Goal: Task Accomplishment & Management: Manage account settings

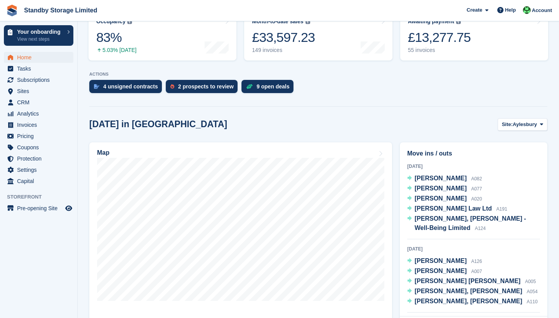
scroll to position [139, 0]
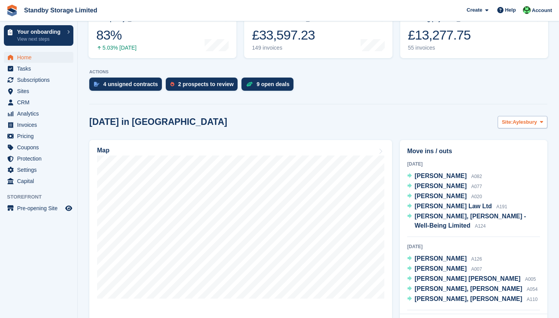
click at [523, 122] on span "Aylesbury" at bounding box center [525, 122] width 24 height 8
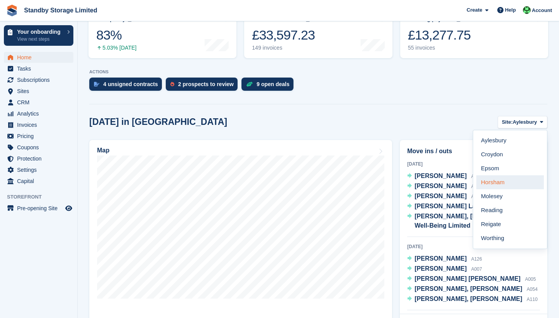
click at [510, 181] on link "Horsham" at bounding box center [510, 183] width 68 height 14
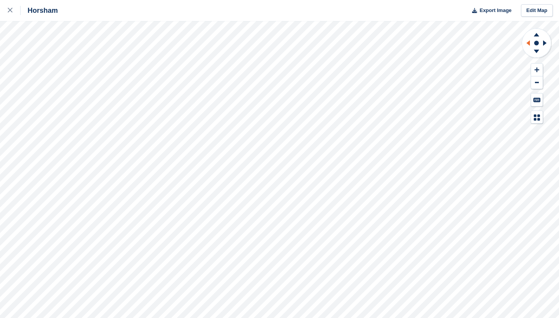
click at [530, 44] on icon at bounding box center [528, 42] width 3 height 5
click at [545, 45] on icon at bounding box center [546, 43] width 10 height 20
click at [536, 54] on icon at bounding box center [537, 53] width 20 height 10
click at [539, 68] on button at bounding box center [537, 70] width 12 height 13
click at [539, 70] on button at bounding box center [537, 70] width 12 height 13
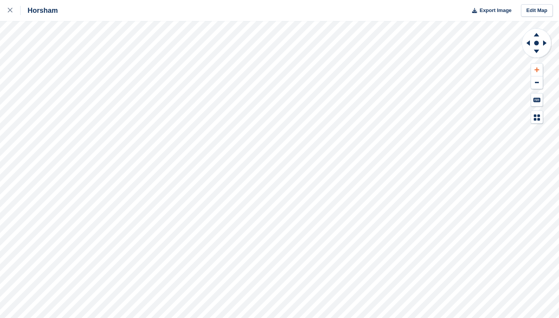
click at [539, 70] on button at bounding box center [537, 70] width 12 height 13
click at [526, 43] on icon at bounding box center [527, 43] width 10 height 20
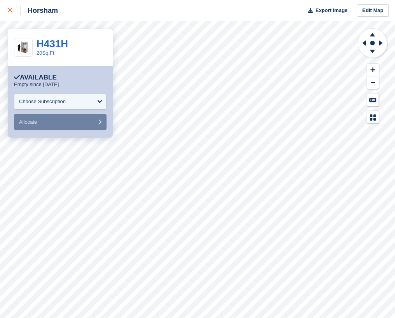
click at [7, 14] on link at bounding box center [10, 10] width 21 height 21
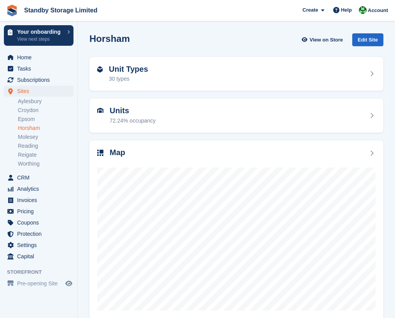
click at [41, 292] on aside "Your onboarding View next steps Home Tasks Subscriptions Subscriptions Subscrip…" at bounding box center [38, 161] width 77 height 280
click at [42, 281] on span "Pre-opening Site" at bounding box center [40, 283] width 47 height 11
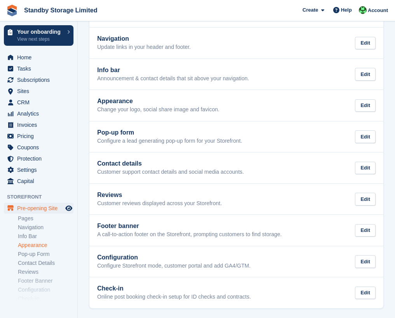
scroll to position [68, 0]
click at [37, 248] on link "Appearance" at bounding box center [46, 245] width 56 height 7
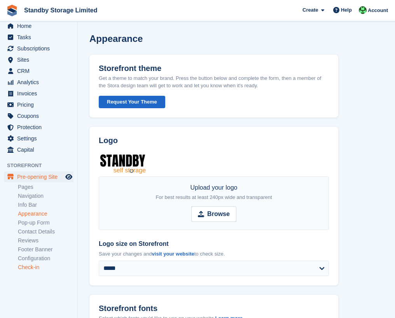
scroll to position [31, 0]
click at [28, 139] on span "Settings" at bounding box center [40, 139] width 47 height 11
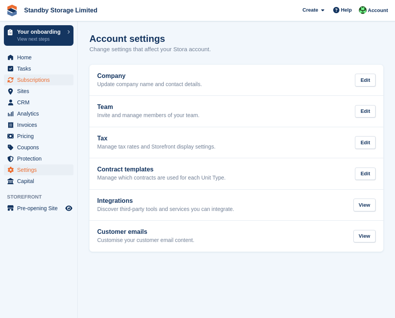
click at [31, 80] on span "Subscriptions" at bounding box center [40, 80] width 47 height 11
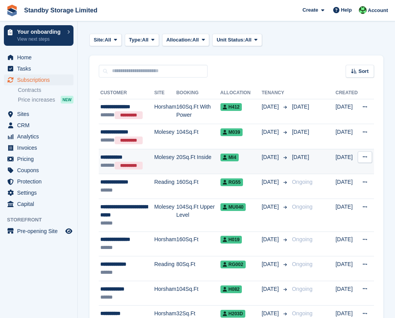
scroll to position [32, 0]
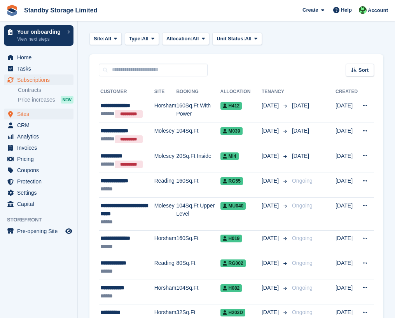
click at [24, 112] on span "Sites" at bounding box center [40, 114] width 47 height 11
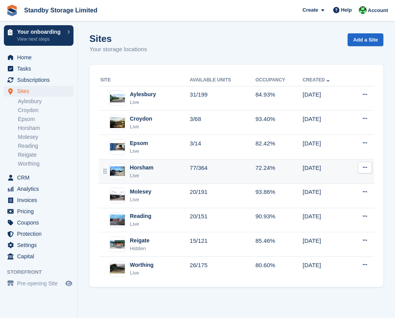
click at [144, 167] on div "Horsham" at bounding box center [142, 168] width 24 height 8
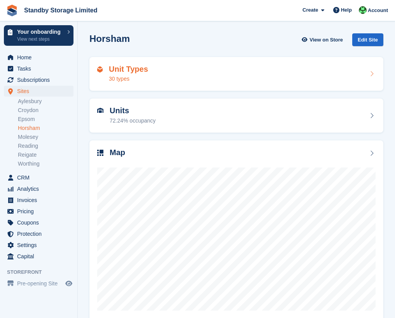
click at [115, 73] on h2 "Unit Types" at bounding box center [128, 69] width 39 height 9
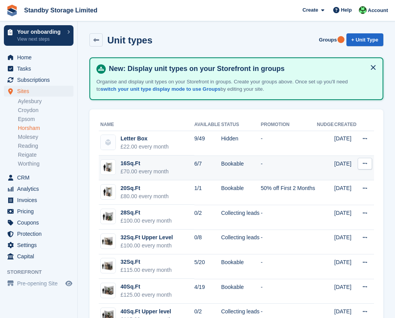
click at [137, 163] on div "16Sq.Ft" at bounding box center [144, 164] width 48 height 8
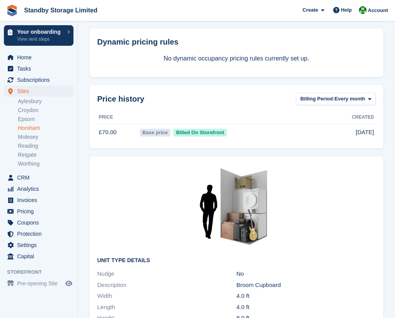
click at [233, 224] on img at bounding box center [236, 207] width 116 height 87
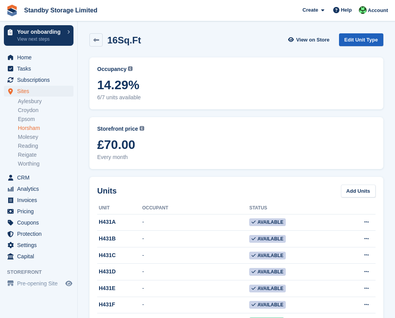
click at [355, 45] on link "Edit Unit Type" at bounding box center [361, 39] width 44 height 13
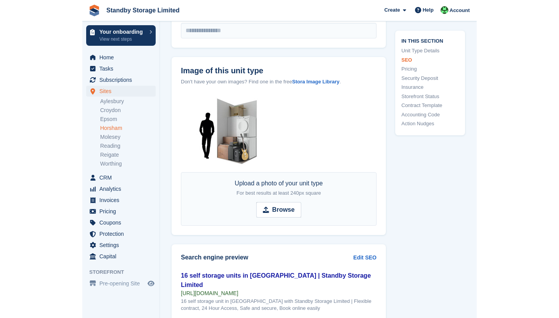
scroll to position [383, 0]
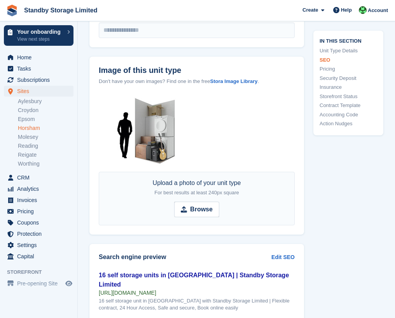
click at [138, 123] on img at bounding box center [148, 132] width 99 height 75
click at [249, 82] on strong "Stora Image Library" at bounding box center [233, 81] width 47 height 6
